Goal: Task Accomplishment & Management: Manage account settings

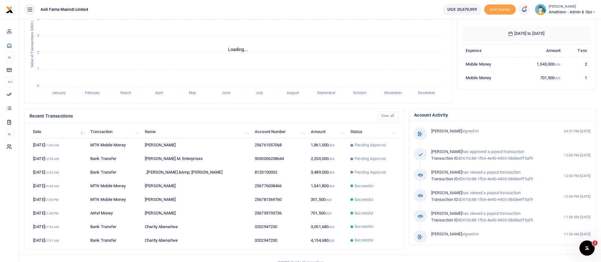
scroll to position [117, 0]
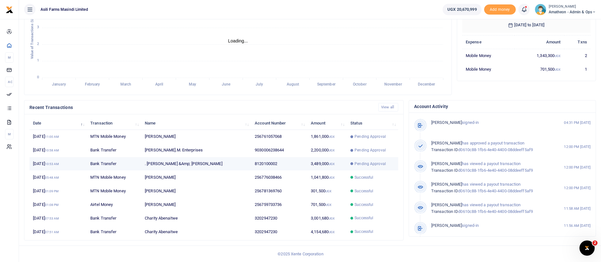
click at [289, 163] on td "8120100002" at bounding box center [279, 164] width 56 height 14
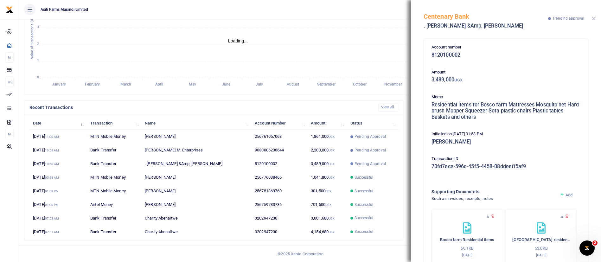
click at [594, 19] on button "Close" at bounding box center [594, 18] width 4 height 4
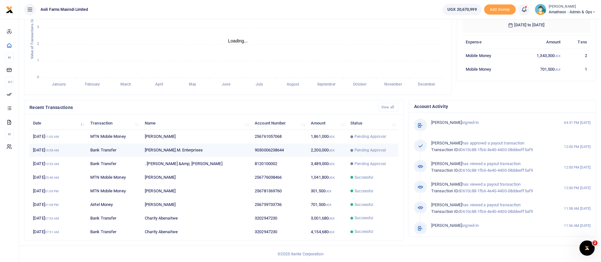
click at [289, 148] on td "9030006238644" at bounding box center [279, 151] width 56 height 14
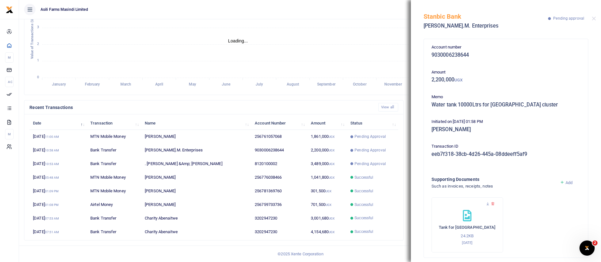
click at [592, 16] on div "Stanbic Bank Baker.M. Enterprises Pending approval" at bounding box center [506, 17] width 190 height 35
click at [593, 18] on button "Close" at bounding box center [594, 18] width 4 height 4
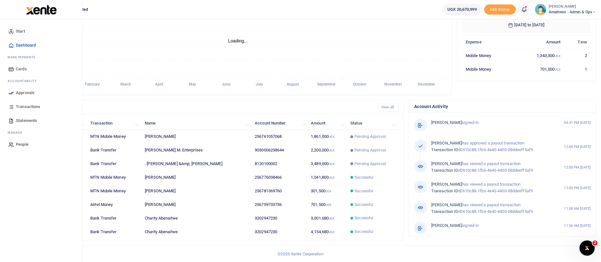
click at [22, 90] on span "Approvals" at bounding box center [25, 93] width 19 height 6
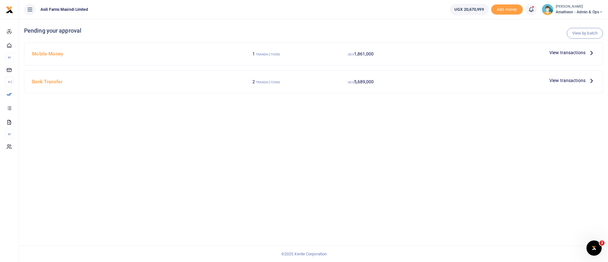
click at [576, 79] on span "View transactions" at bounding box center [568, 80] width 36 height 7
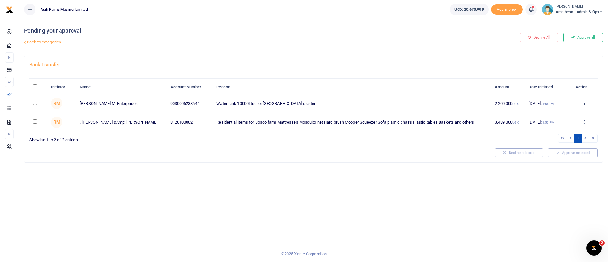
click at [35, 87] on input "\a \a : activate to sort column descending" at bounding box center [35, 86] width 4 height 4
checkbox input "true"
click at [580, 154] on button "Approve selected (2)" at bounding box center [571, 152] width 54 height 9
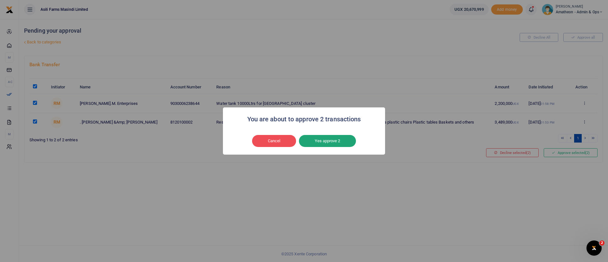
click at [331, 144] on button "Yes approve 2" at bounding box center [327, 141] width 57 height 12
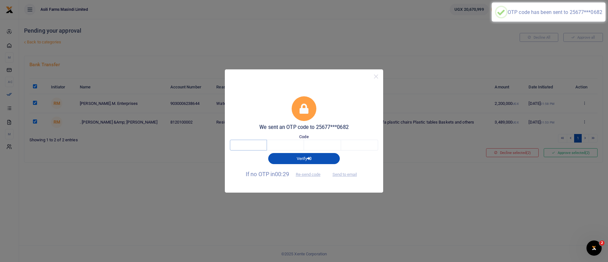
click at [250, 145] on input "text" at bounding box center [248, 145] width 37 height 11
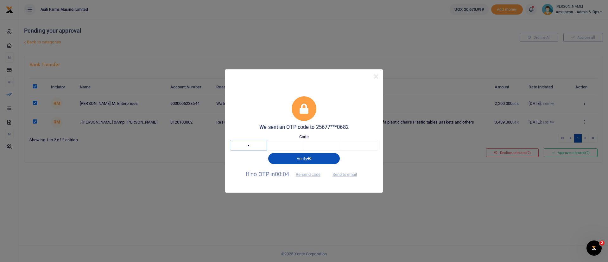
type input "2"
type input "0"
type input "4"
type input "8"
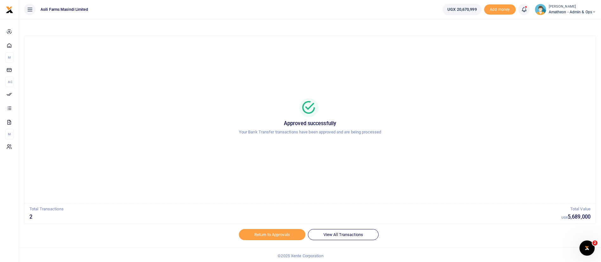
click at [567, 8] on small "[PERSON_NAME]" at bounding box center [572, 6] width 47 height 5
click at [566, 20] on link "Switch accounts" at bounding box center [572, 23] width 50 height 9
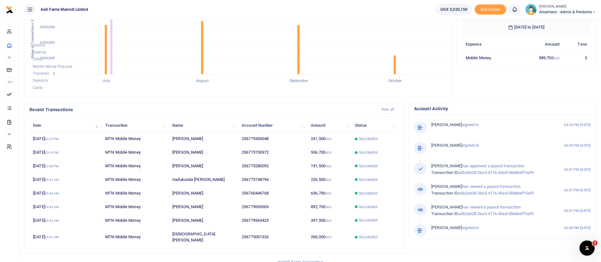
scroll to position [117, 0]
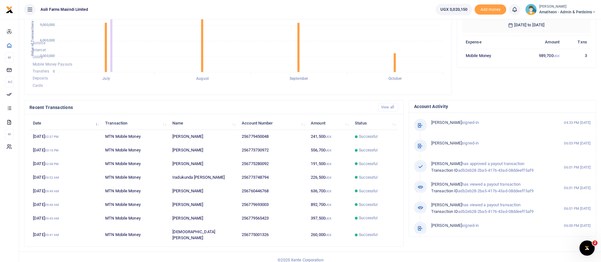
click at [565, 11] on span "Amatheon - Admin & Perdeims" at bounding box center [567, 12] width 57 height 6
click at [561, 18] on div "Switch accounts My profile Help Center Logout" at bounding box center [572, 40] width 51 height 49
click at [562, 6] on small "[PERSON_NAME]" at bounding box center [567, 6] width 57 height 5
click at [566, 22] on link "Switch accounts" at bounding box center [572, 23] width 50 height 9
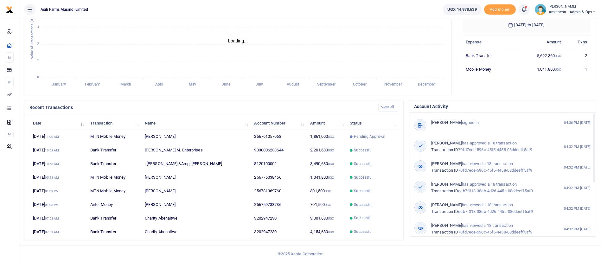
scroll to position [8, 8]
click at [320, 132] on td "1,861,000 UGX" at bounding box center [327, 137] width 40 height 14
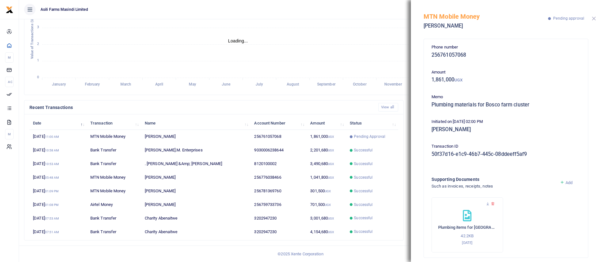
click at [593, 20] on button "Close" at bounding box center [594, 18] width 4 height 4
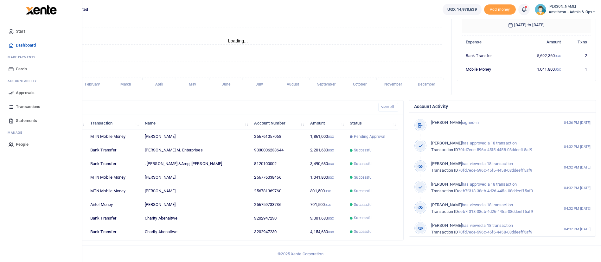
click at [28, 92] on span "Approvals" at bounding box center [25, 93] width 19 height 6
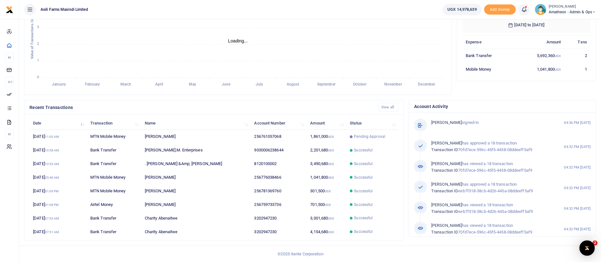
scroll to position [0, 0]
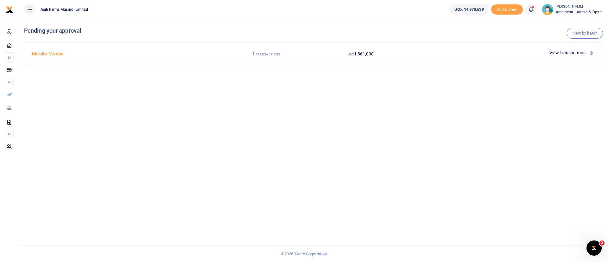
click at [562, 52] on span "View transactions" at bounding box center [568, 52] width 36 height 7
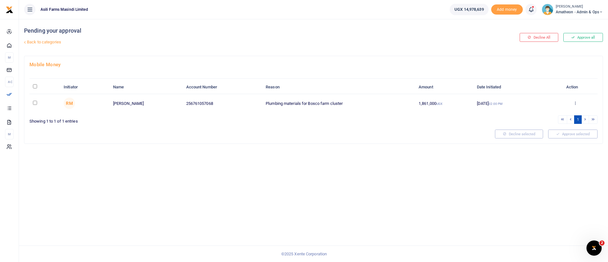
click at [36, 87] on input "\a \a : activate to sort column descending" at bounding box center [35, 86] width 4 height 4
checkbox input "true"
click at [564, 130] on button "Approve selected (1)" at bounding box center [571, 134] width 54 height 9
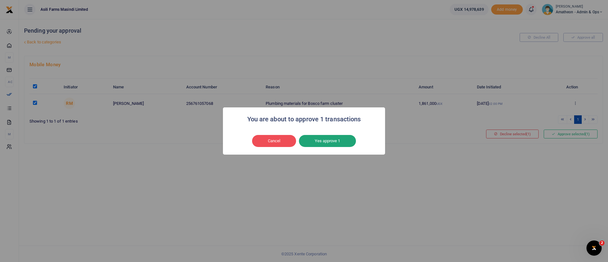
click at [327, 144] on button "Yes approve 1" at bounding box center [327, 141] width 57 height 12
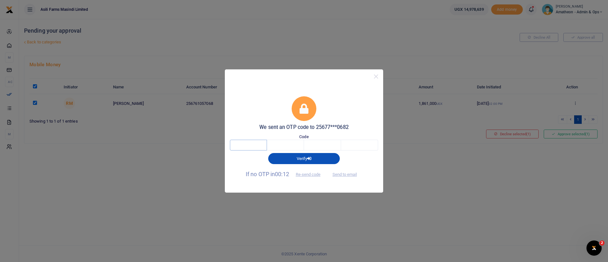
click at [253, 148] on input "text" at bounding box center [248, 145] width 37 height 11
type input "5"
type input "4"
type input "2"
